Goal: Task Accomplishment & Management: Use online tool/utility

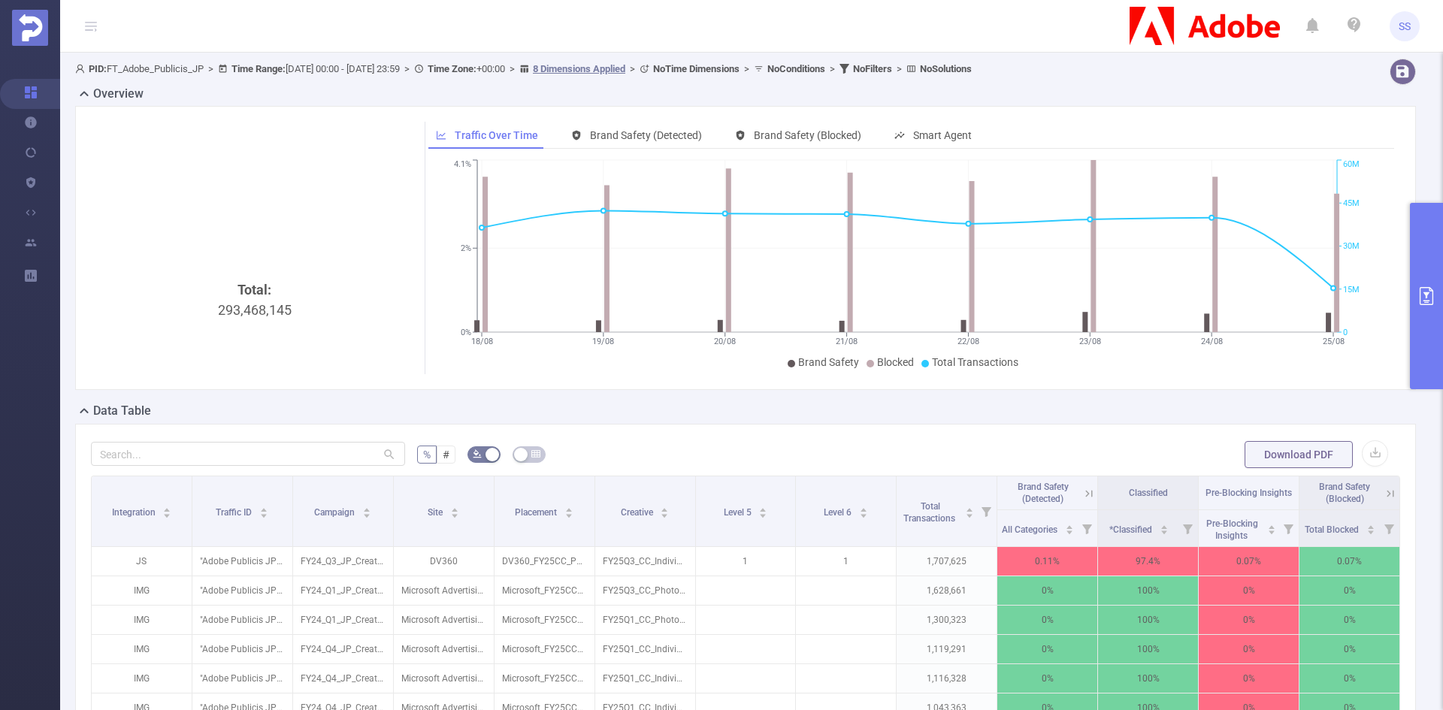
click at [1442, 280] on button "primary" at bounding box center [1426, 296] width 33 height 186
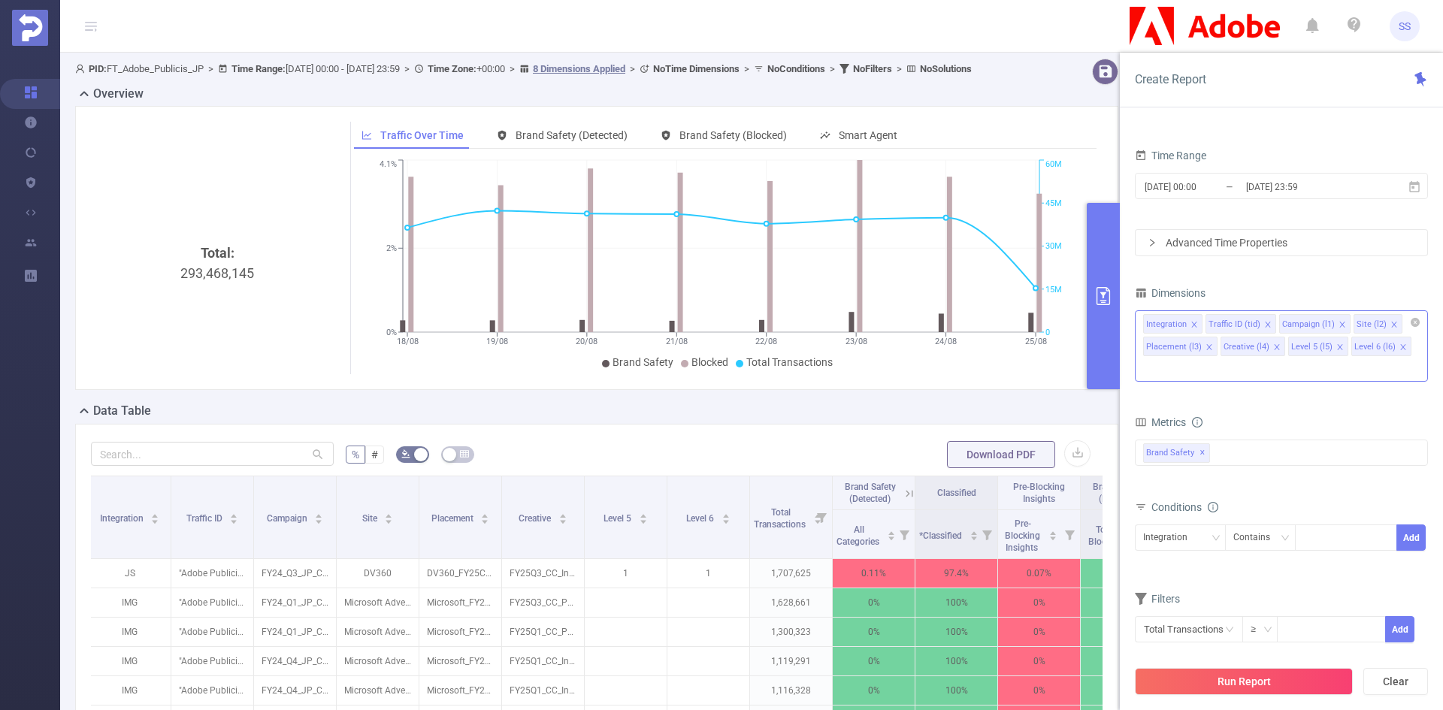
click at [1408, 343] on div "Integration Traffic ID (tid) Campaign (l1) Site (l2) Placement (l3) Creative (l…" at bounding box center [1281, 345] width 293 height 71
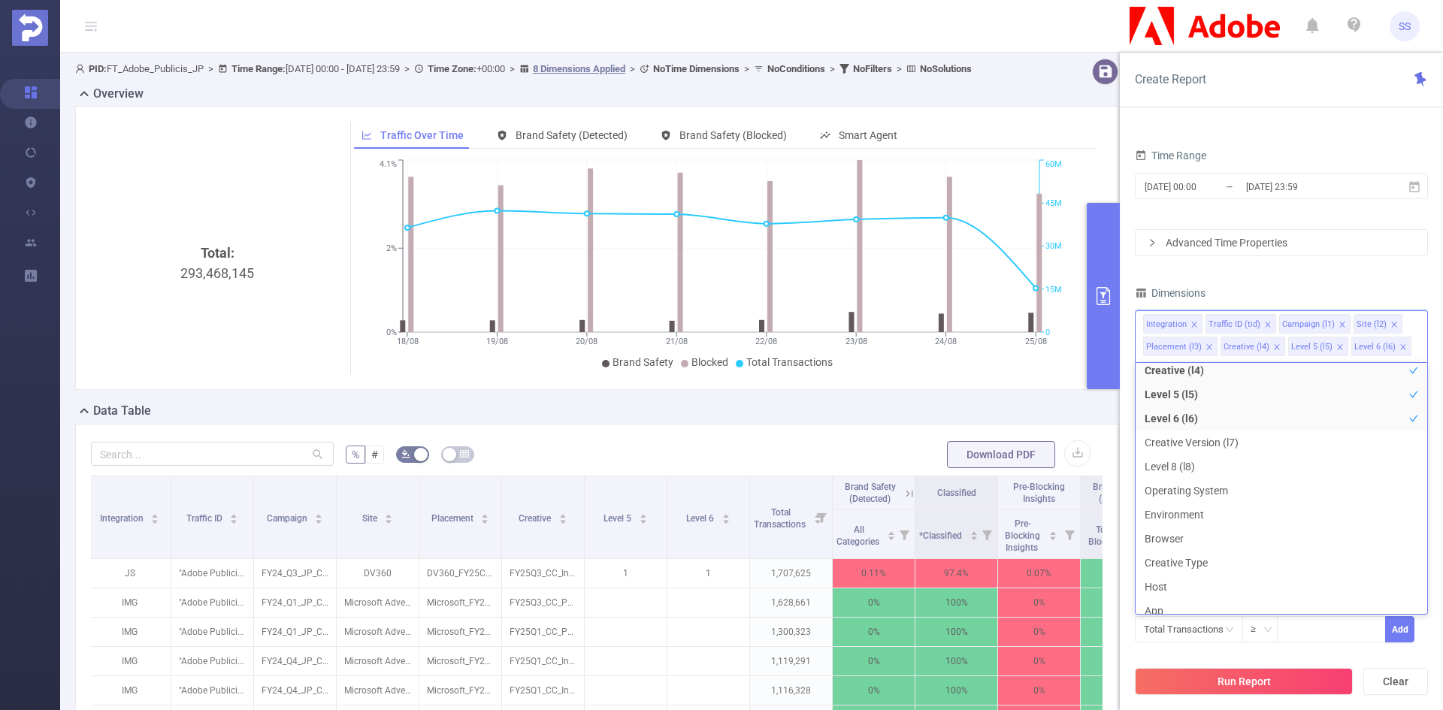
scroll to position [123, 0]
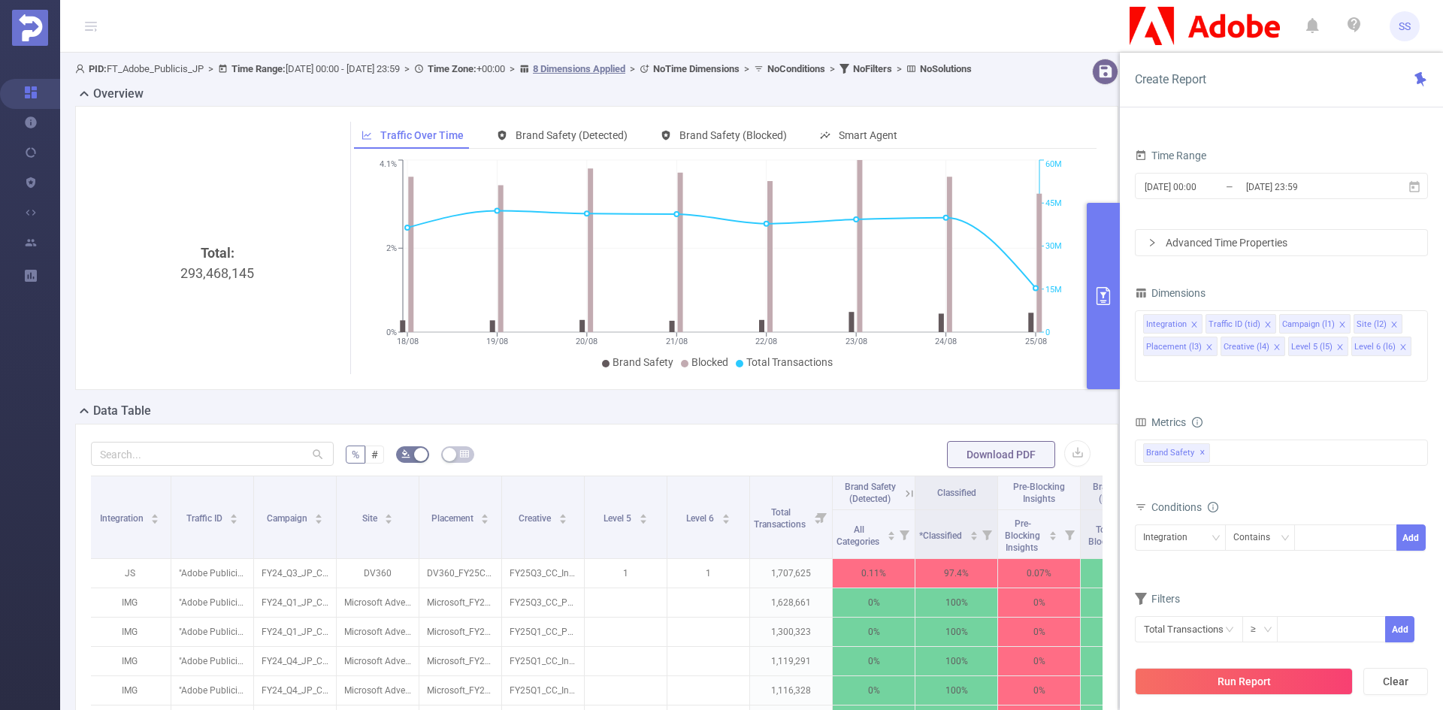
click at [1287, 276] on div "PID 1000943 - FT_Adobe_Publicis_JP 1000943 - FT_Adobe_Publicis_JP Time Range 20…" at bounding box center [1281, 361] width 293 height 601
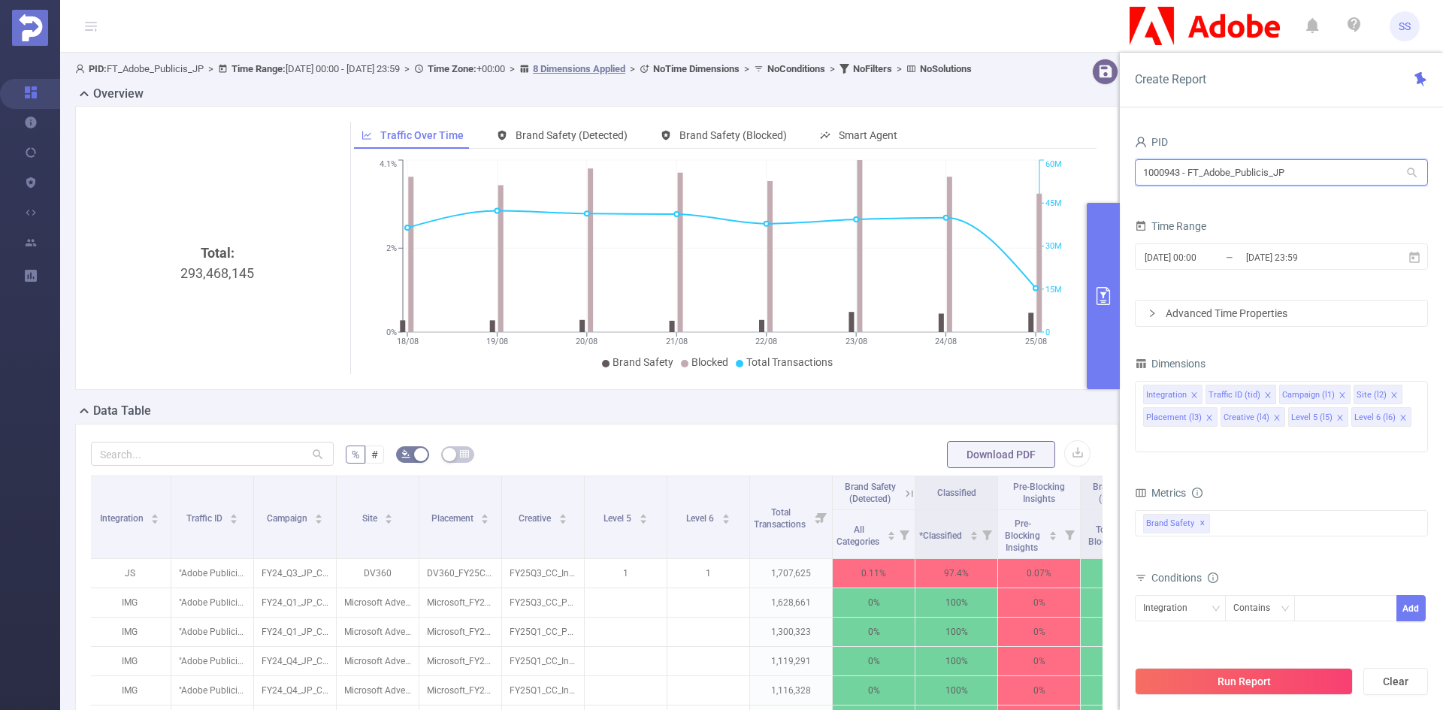
drag, startPoint x: 1301, startPoint y: 162, endPoint x: 1086, endPoint y: 159, distance: 215.0
click at [1086, 159] on section "PID: FT_Adobe_Publicis_JP > Time Range: 2025-08-18 00:00 - 2025-08-25 23:59 > T…" at bounding box center [751, 542] width 1383 height 978
type input "a"
type input "pwr"
click at [1196, 204] on li "1001072 - Pwr_Ads 0" at bounding box center [1281, 204] width 293 height 24
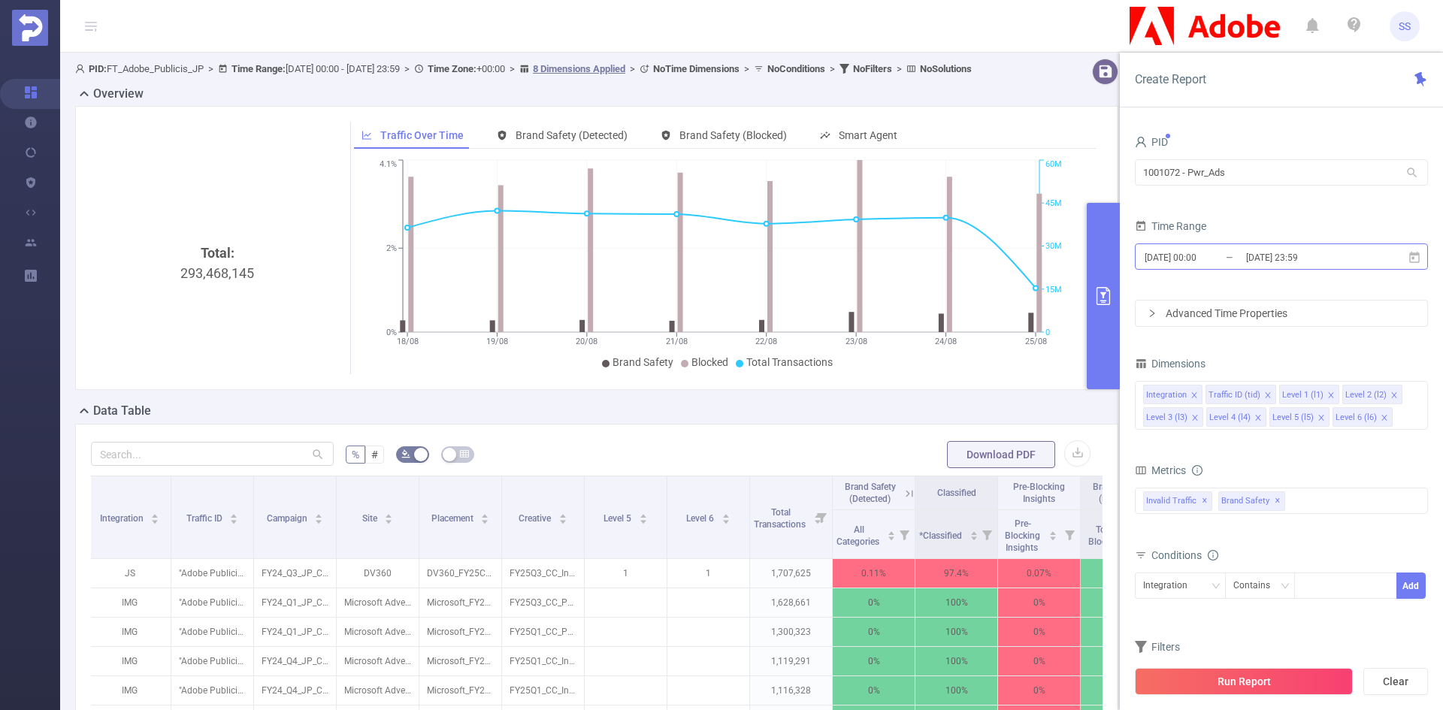
click at [1242, 248] on input "2025-08-18 00:00" at bounding box center [1204, 257] width 122 height 20
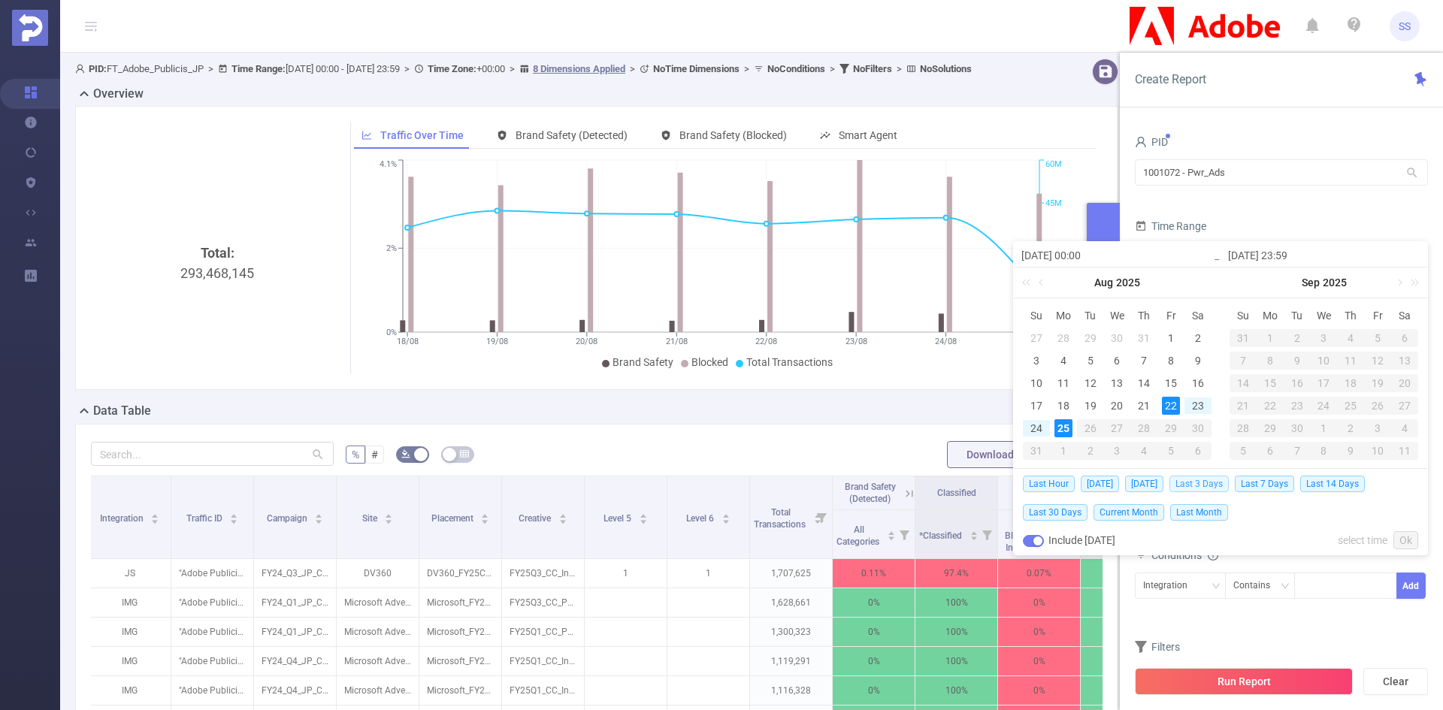
click at [1203, 485] on span "Last 3 Days" at bounding box center [1198, 484] width 59 height 17
type input "2025-08-22 00:00"
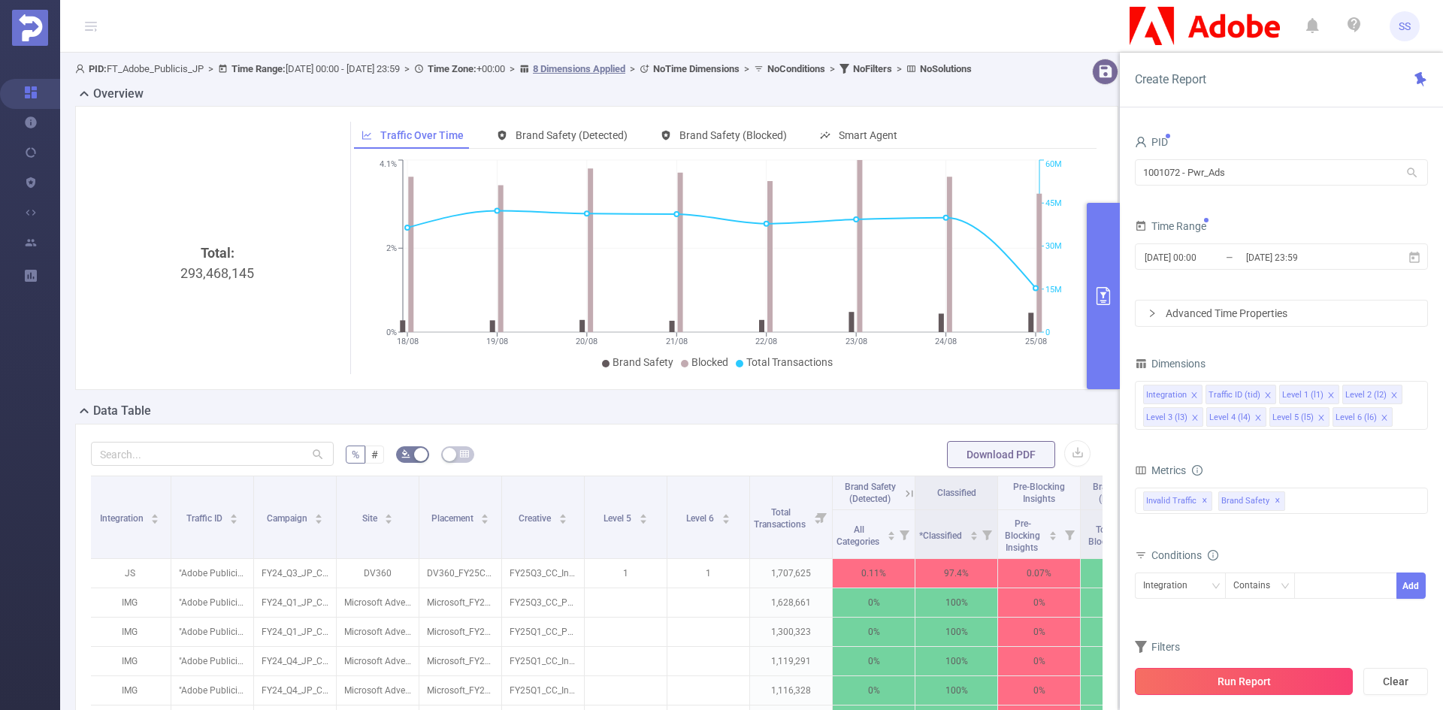
click at [1252, 685] on button "Run Report" at bounding box center [1244, 681] width 218 height 27
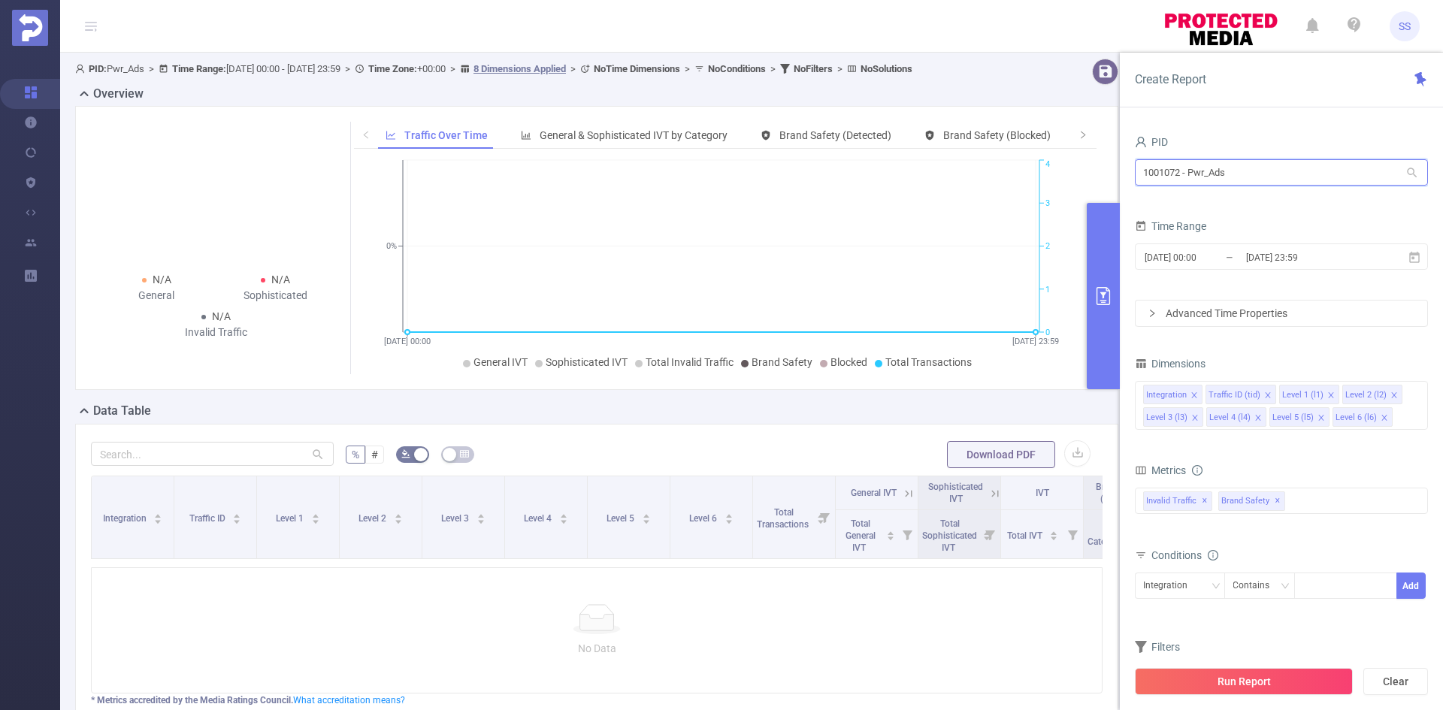
drag, startPoint x: 1284, startPoint y: 173, endPoint x: 1057, endPoint y: 165, distance: 227.1
click at [1060, 165] on section "PID: Pwr_Ads > Time Range: 2025-08-22 00:00 - 2025-08-25 23:59 > Time Zone: +00…" at bounding box center [751, 434] width 1383 height 762
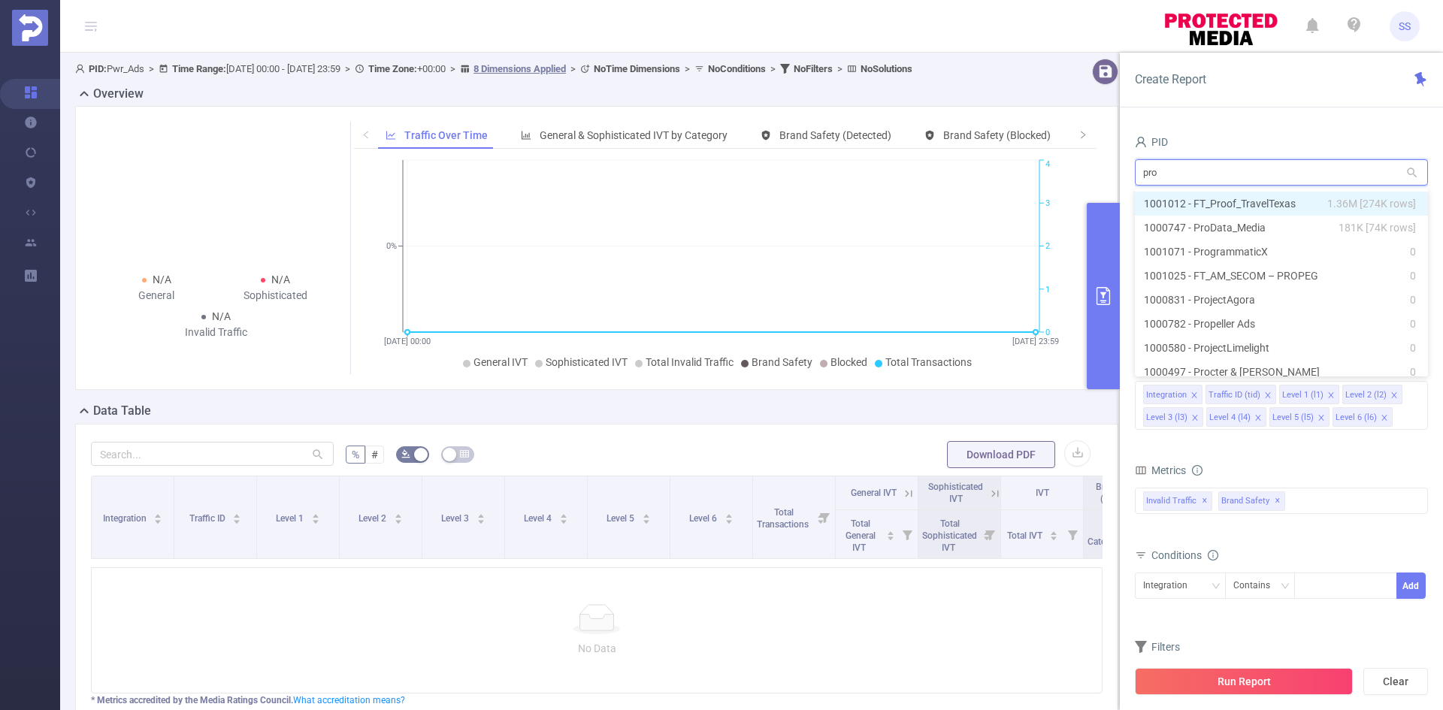
type input "prog"
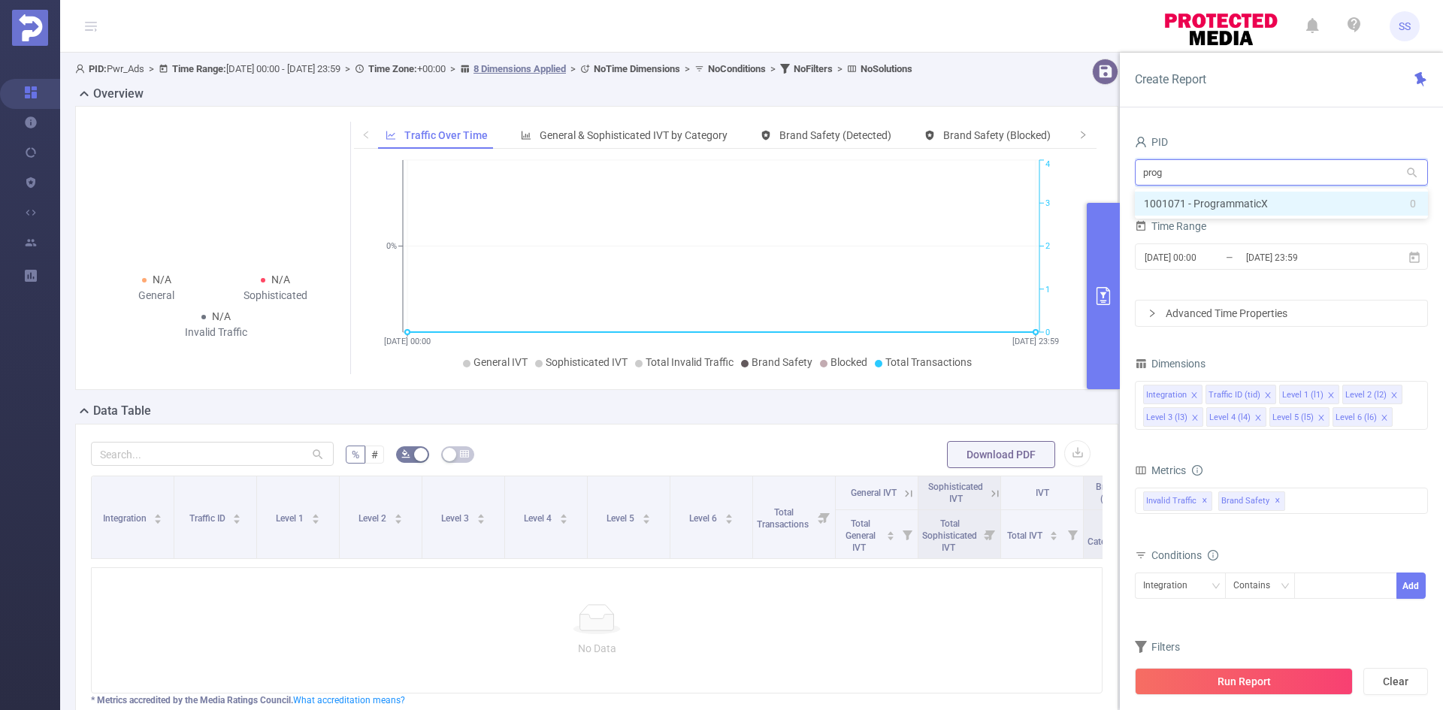
click at [1244, 199] on li "1001071 - ProgrammaticX 0" at bounding box center [1281, 204] width 293 height 24
click at [1269, 681] on button "Run Report" at bounding box center [1244, 681] width 218 height 27
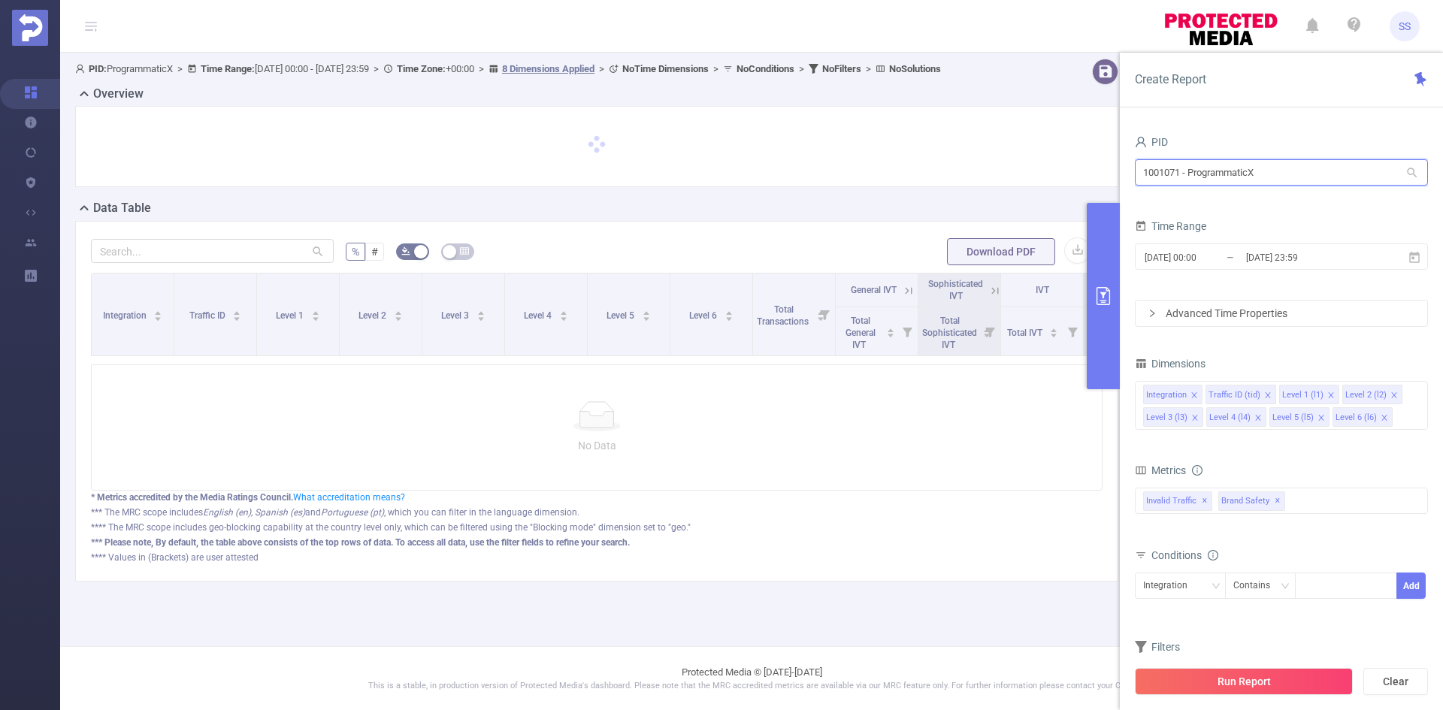
click at [1081, 159] on section "PID: ProgrammaticX > Time Range: 2025-08-22 00:00 - 2025-08-25 23:59 > Time Zon…" at bounding box center [751, 332] width 1383 height 559
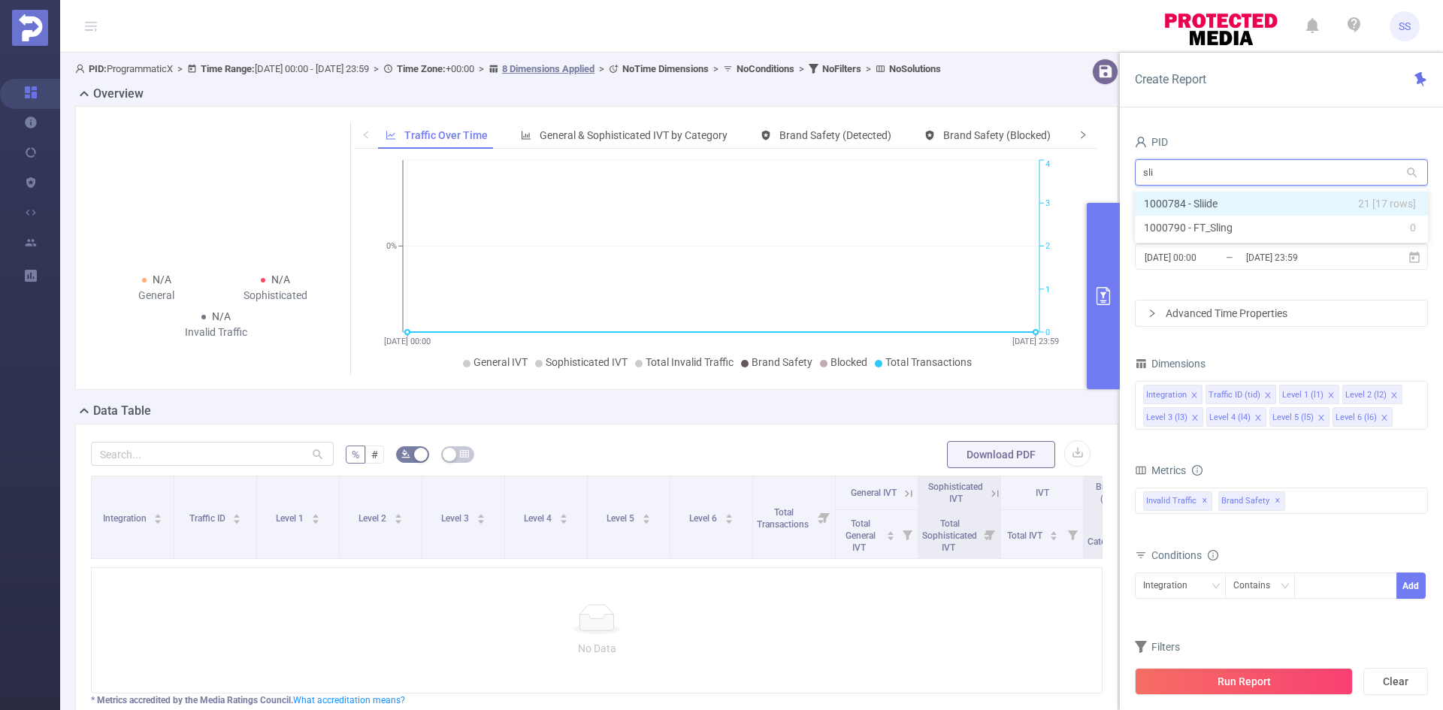
type input "slii"
click at [1217, 194] on li "1000784 - Sliide 21 [17 rows]" at bounding box center [1281, 204] width 293 height 24
click at [1239, 250] on input "2025-08-22 00:00" at bounding box center [1204, 257] width 122 height 20
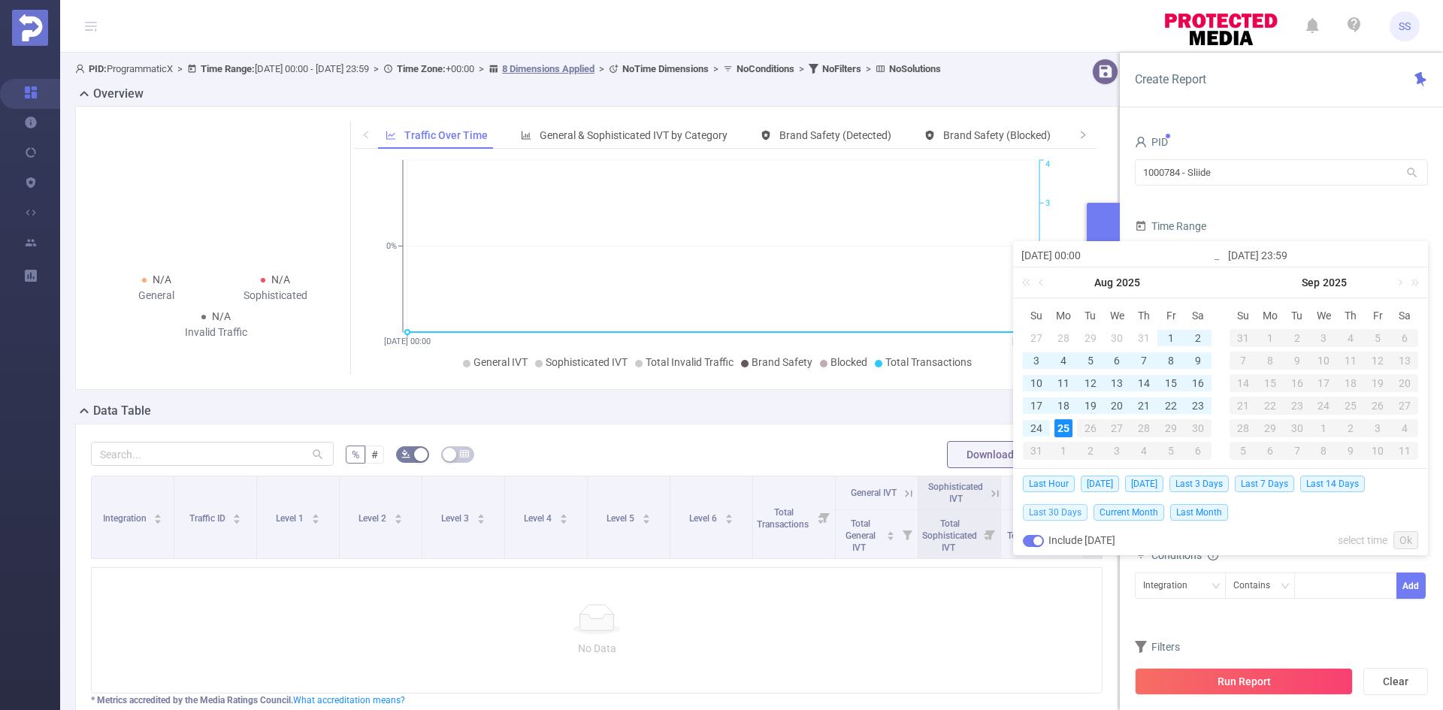
click at [1074, 515] on span "Last 30 Days" at bounding box center [1055, 512] width 65 height 17
type input "2025-07-26 00:00"
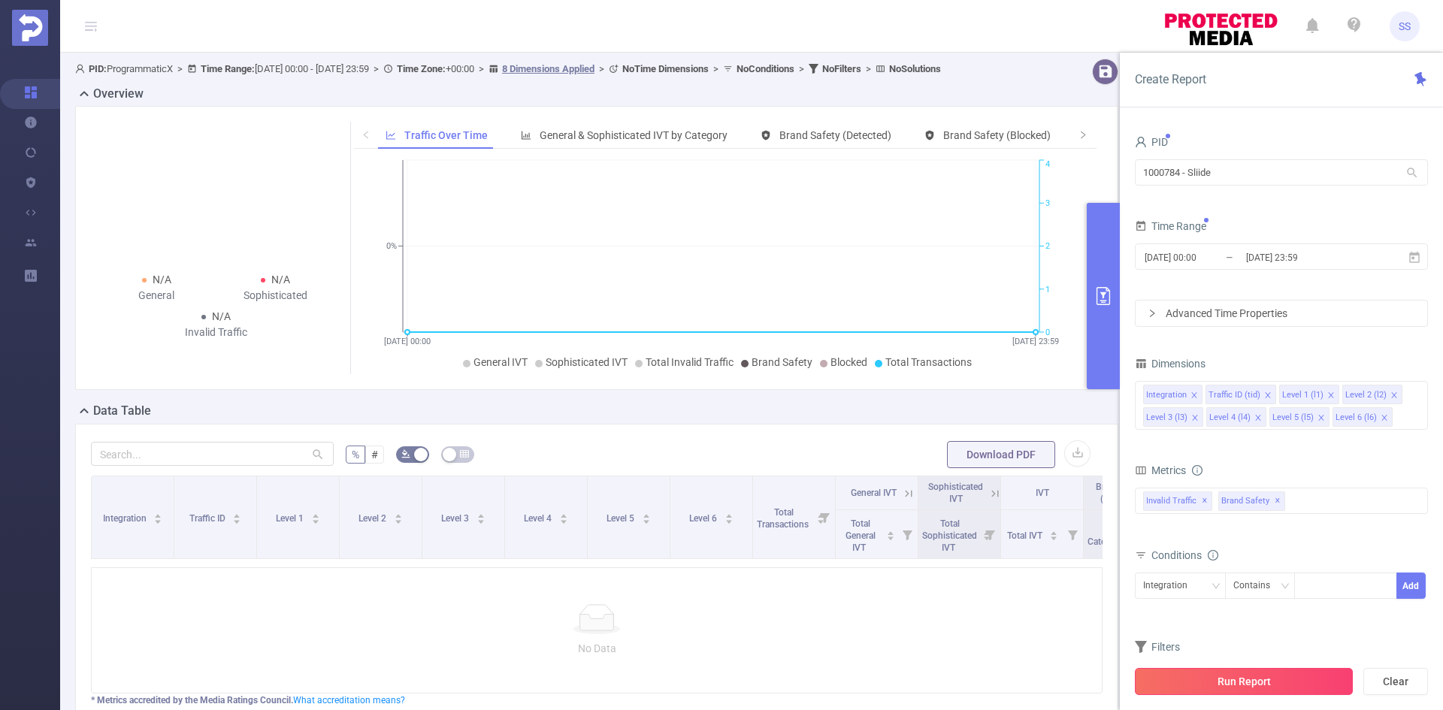
click at [1211, 684] on button "Run Report" at bounding box center [1244, 681] width 218 height 27
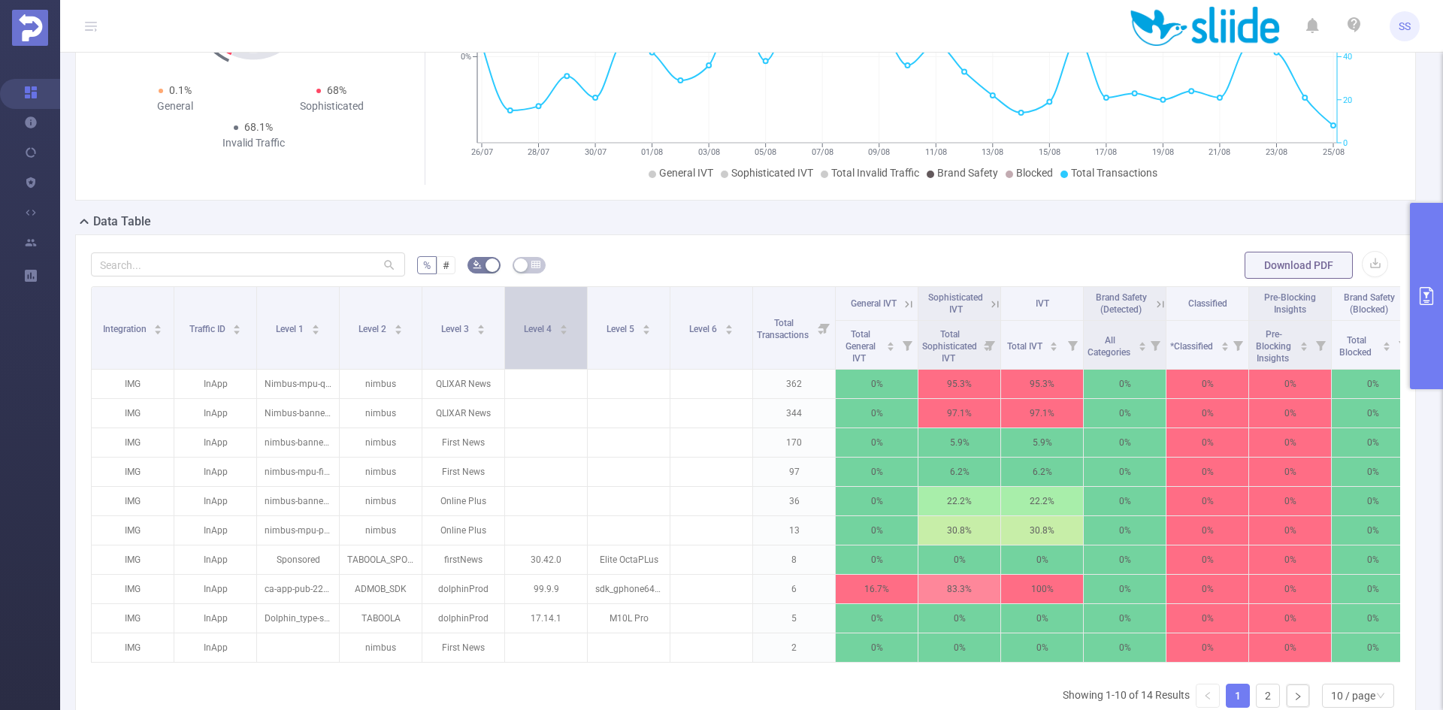
scroll to position [225, 0]
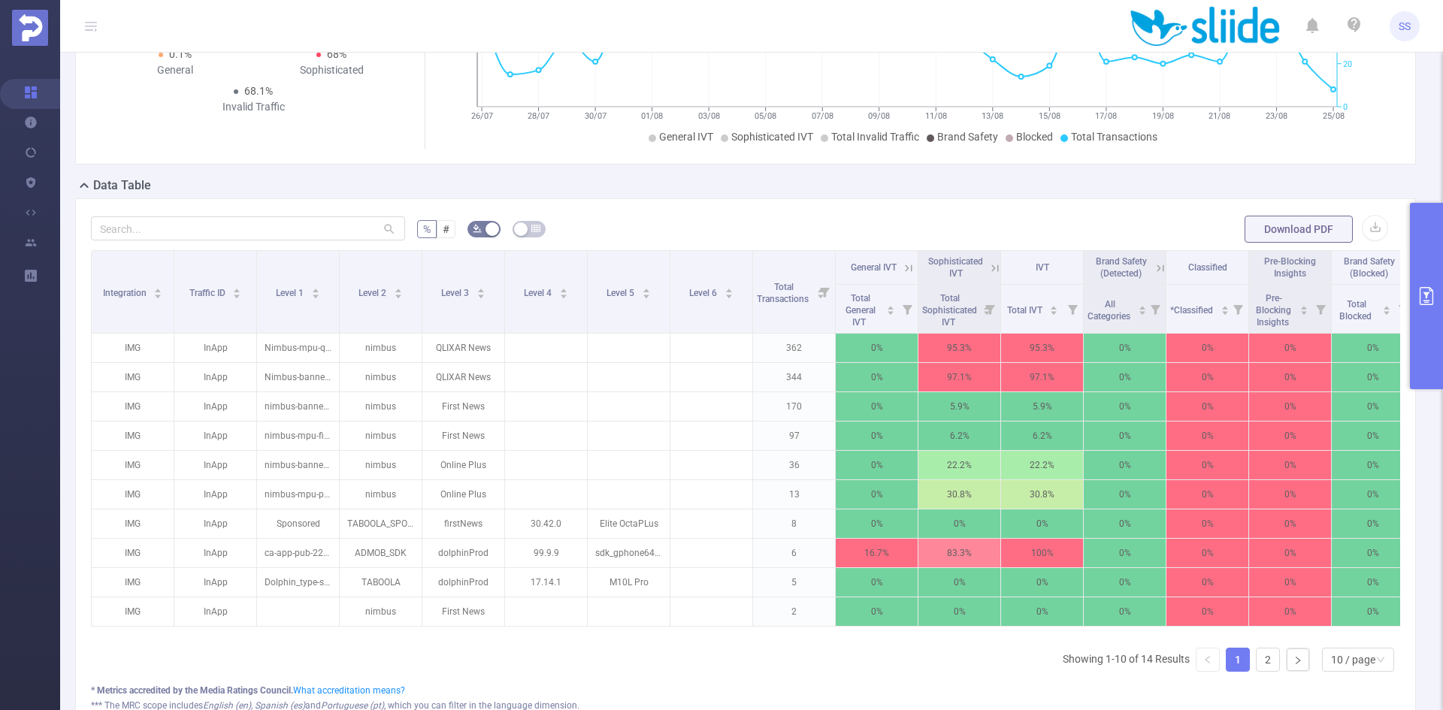
click at [992, 267] on icon at bounding box center [995, 269] width 14 height 14
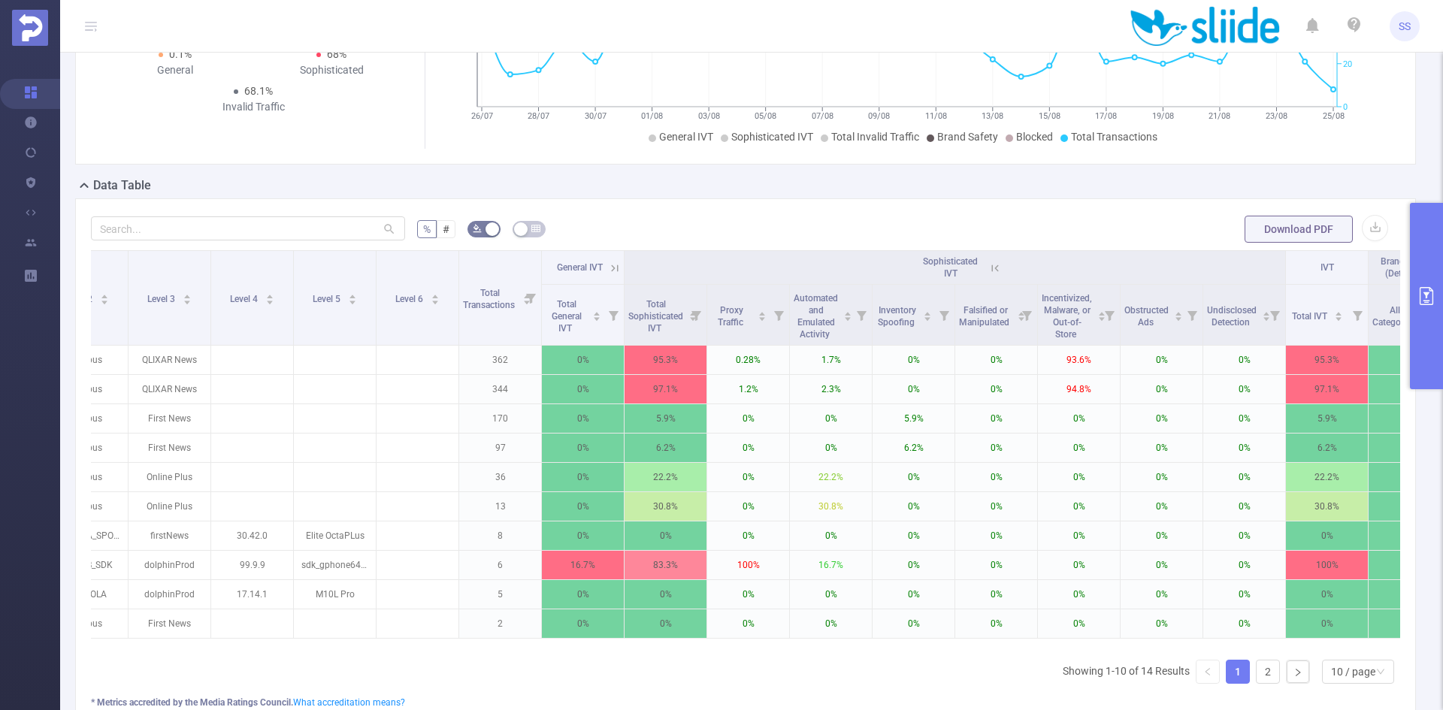
scroll to position [0, 0]
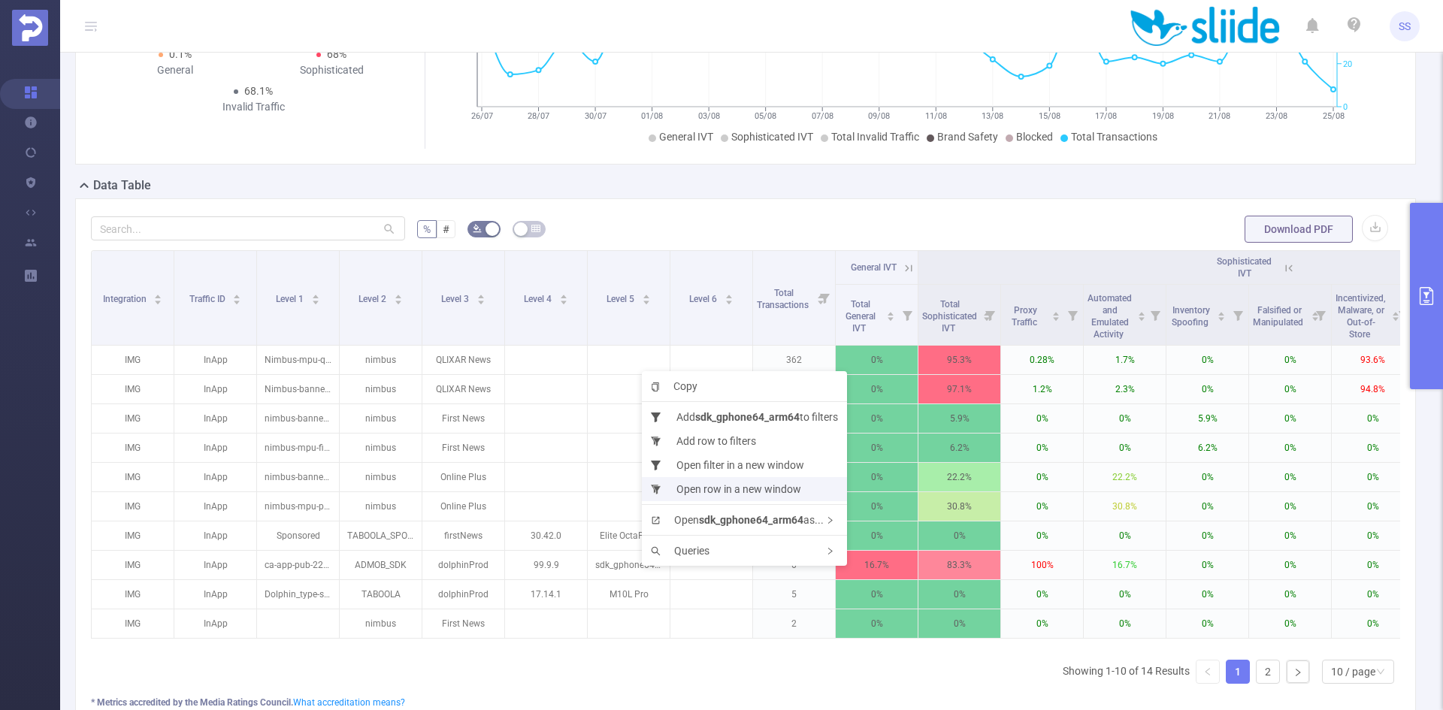
click at [766, 494] on li "Open row in a new window" at bounding box center [744, 489] width 205 height 24
